Goal: Navigation & Orientation: Understand site structure

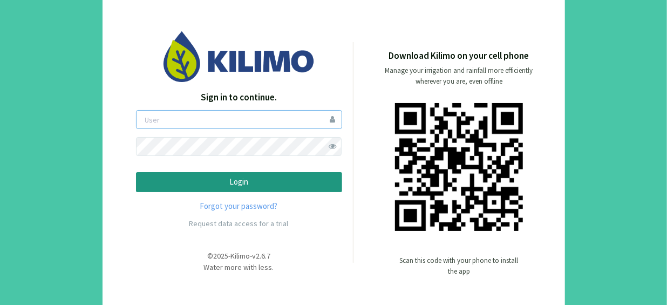
type input "[EMAIL_ADDRESS][DOMAIN_NAME]"
click at [228, 184] on p "Login" at bounding box center [239, 182] width 188 height 12
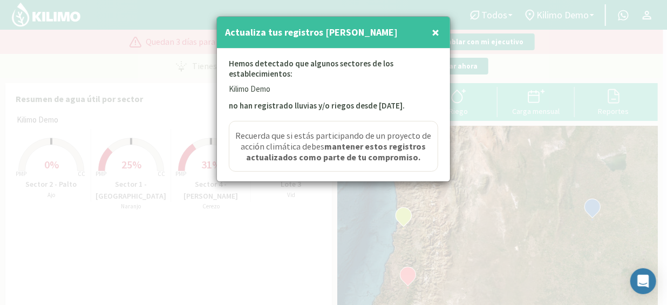
click at [436, 34] on span "×" at bounding box center [436, 32] width 8 height 18
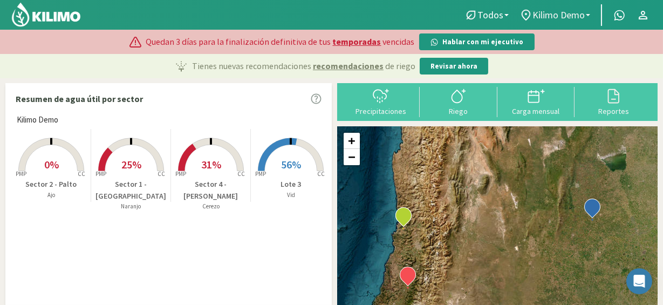
click at [549, 11] on span "Kilimo Demo" at bounding box center [559, 14] width 52 height 11
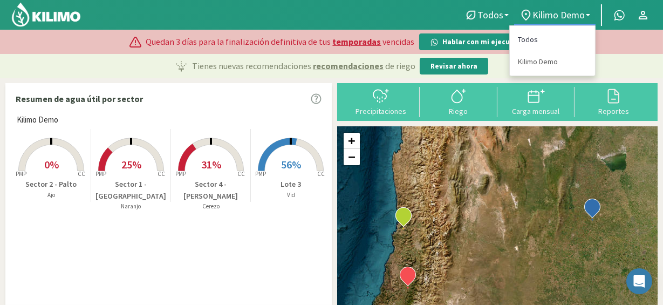
click at [530, 42] on link "Todos" at bounding box center [552, 40] width 85 height 22
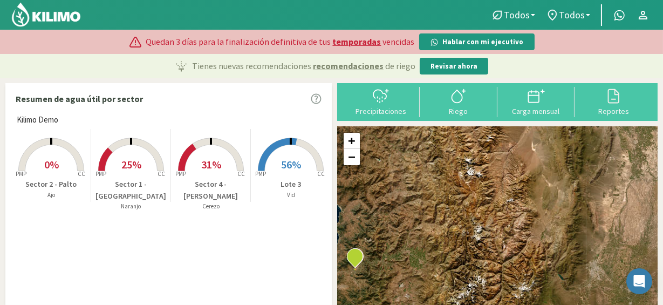
drag, startPoint x: 351, startPoint y: 232, endPoint x: 427, endPoint y: 169, distance: 97.8
click at [427, 169] on div "+ − Leaflet | © Esri" at bounding box center [497, 253] width 321 height 255
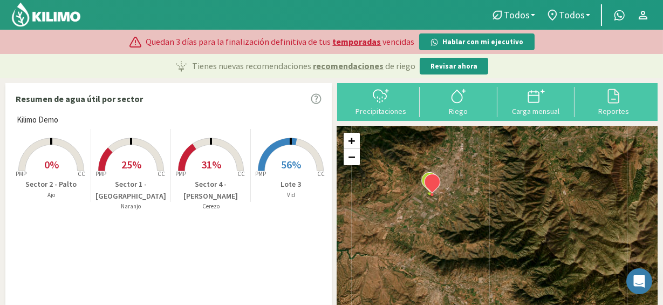
drag, startPoint x: 418, startPoint y: 215, endPoint x: 418, endPoint y: 126, distance: 89.1
click at [418, 126] on div "+ − Leaflet | © Esri" at bounding box center [497, 253] width 321 height 255
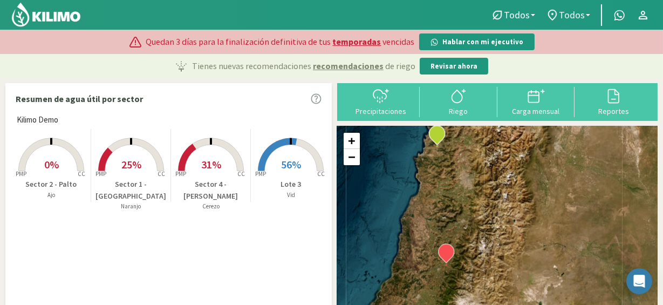
click at [571, 10] on span "Todos" at bounding box center [572, 14] width 26 height 11
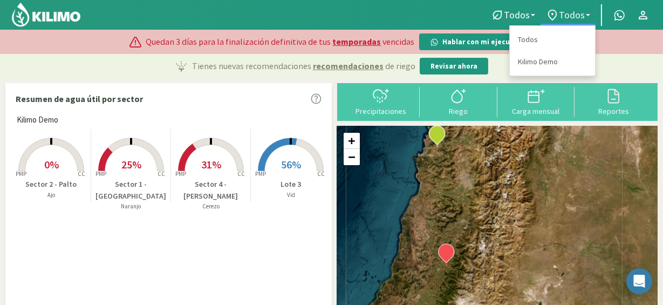
click at [571, 10] on span "Todos" at bounding box center [572, 14] width 26 height 11
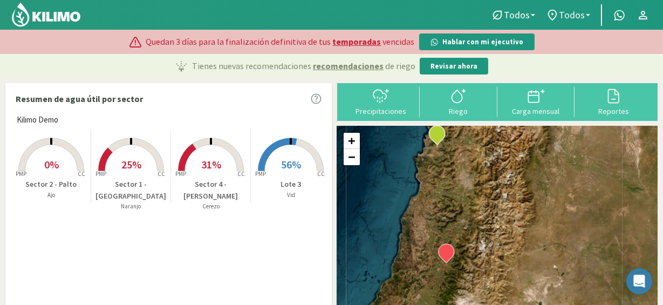
click at [571, 10] on span "Todos" at bounding box center [572, 14] width 26 height 11
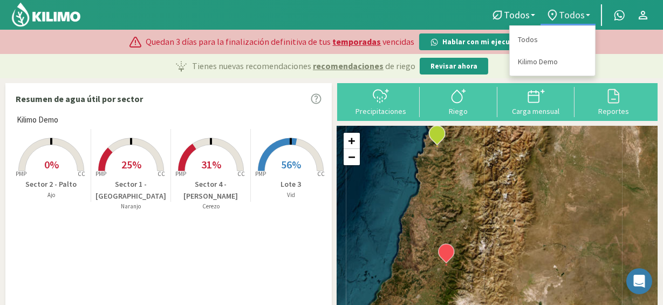
click at [571, 10] on span "Todos" at bounding box center [572, 14] width 26 height 11
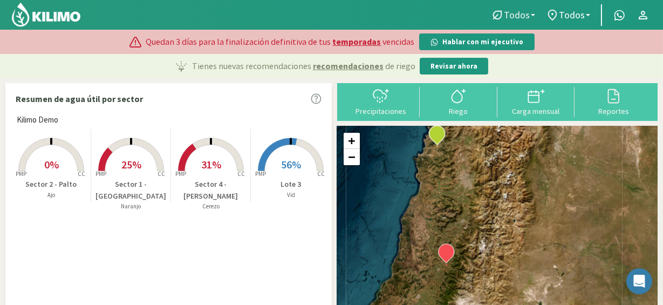
click at [530, 10] on span "Todos" at bounding box center [517, 14] width 26 height 11
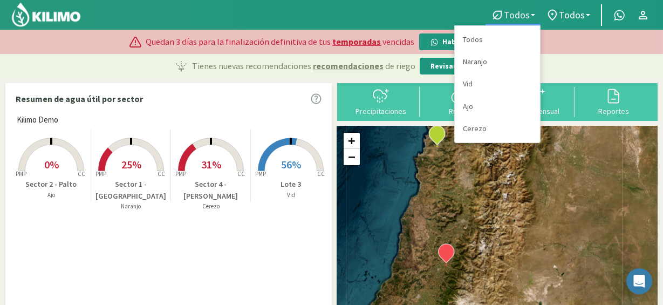
click at [530, 10] on span "Todos" at bounding box center [517, 14] width 26 height 11
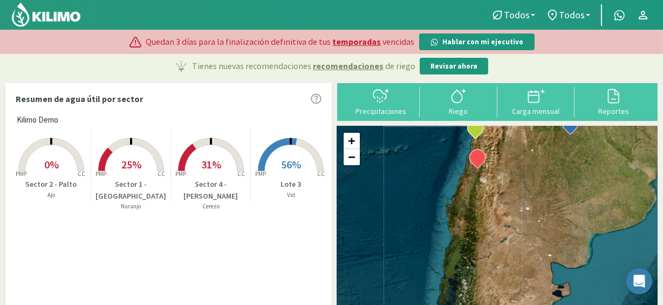
drag, startPoint x: 544, startPoint y: 141, endPoint x: 514, endPoint y: 201, distance: 67.4
click at [514, 201] on div "+ − Leaflet | © Esri" at bounding box center [497, 253] width 321 height 255
